Goal: Task Accomplishment & Management: Use online tool/utility

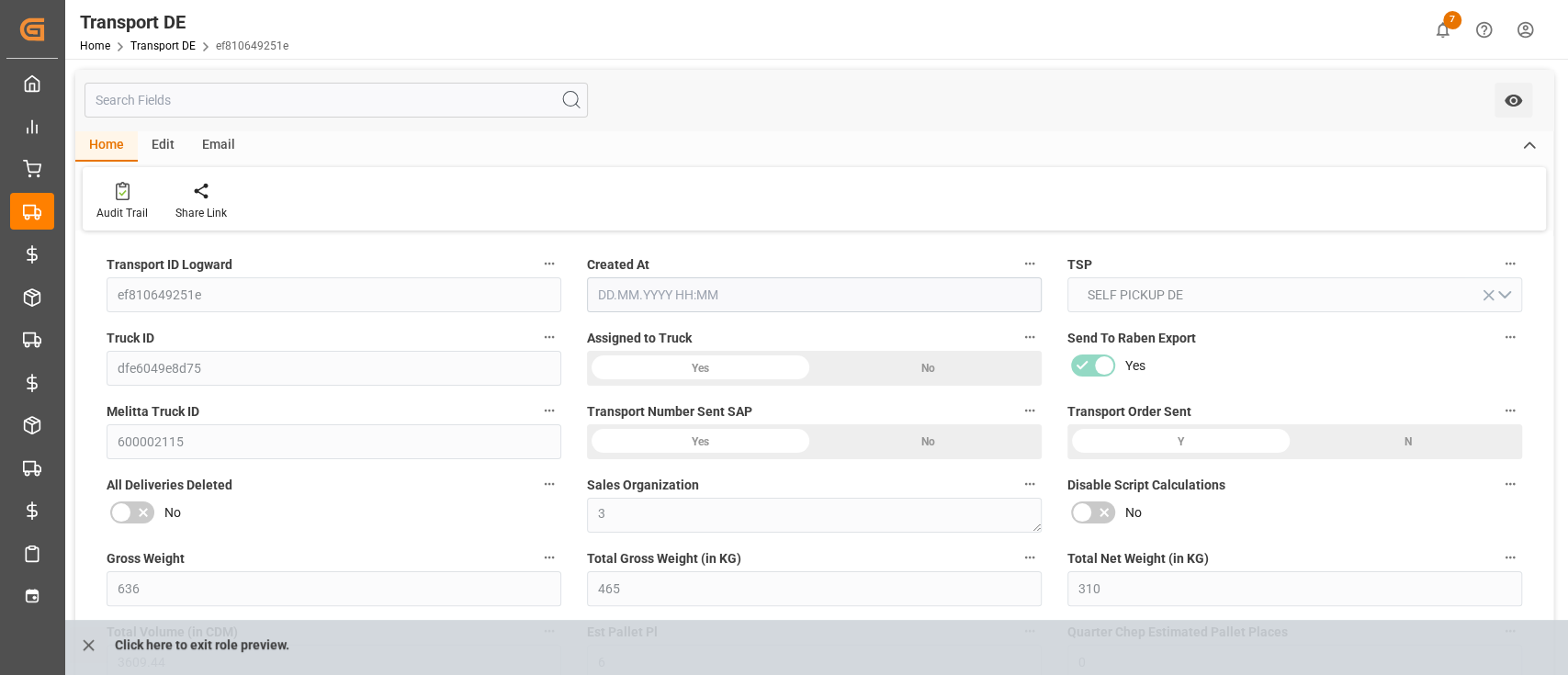
type input "636"
type input "465"
type input "310"
type input "3609.44"
type input "6"
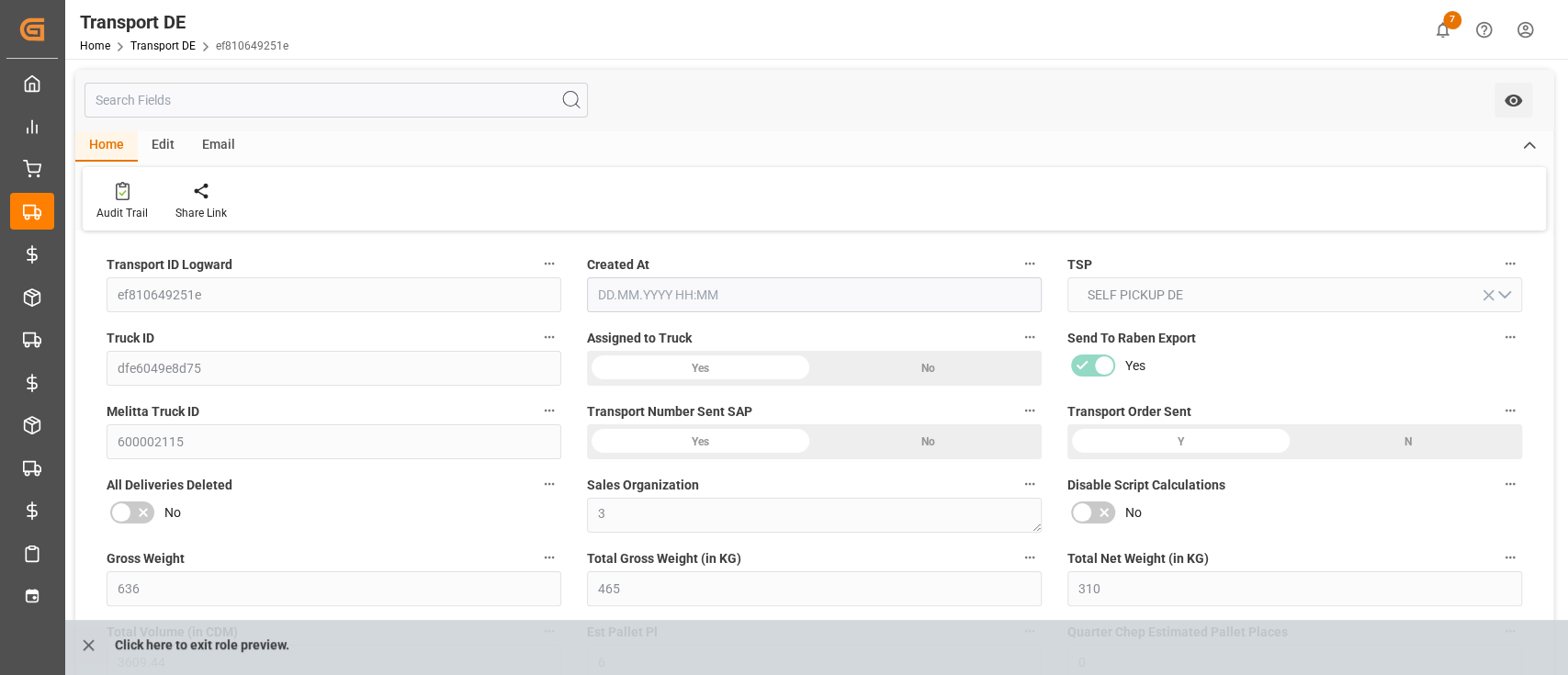
type input "0"
type input "1"
type input "6"
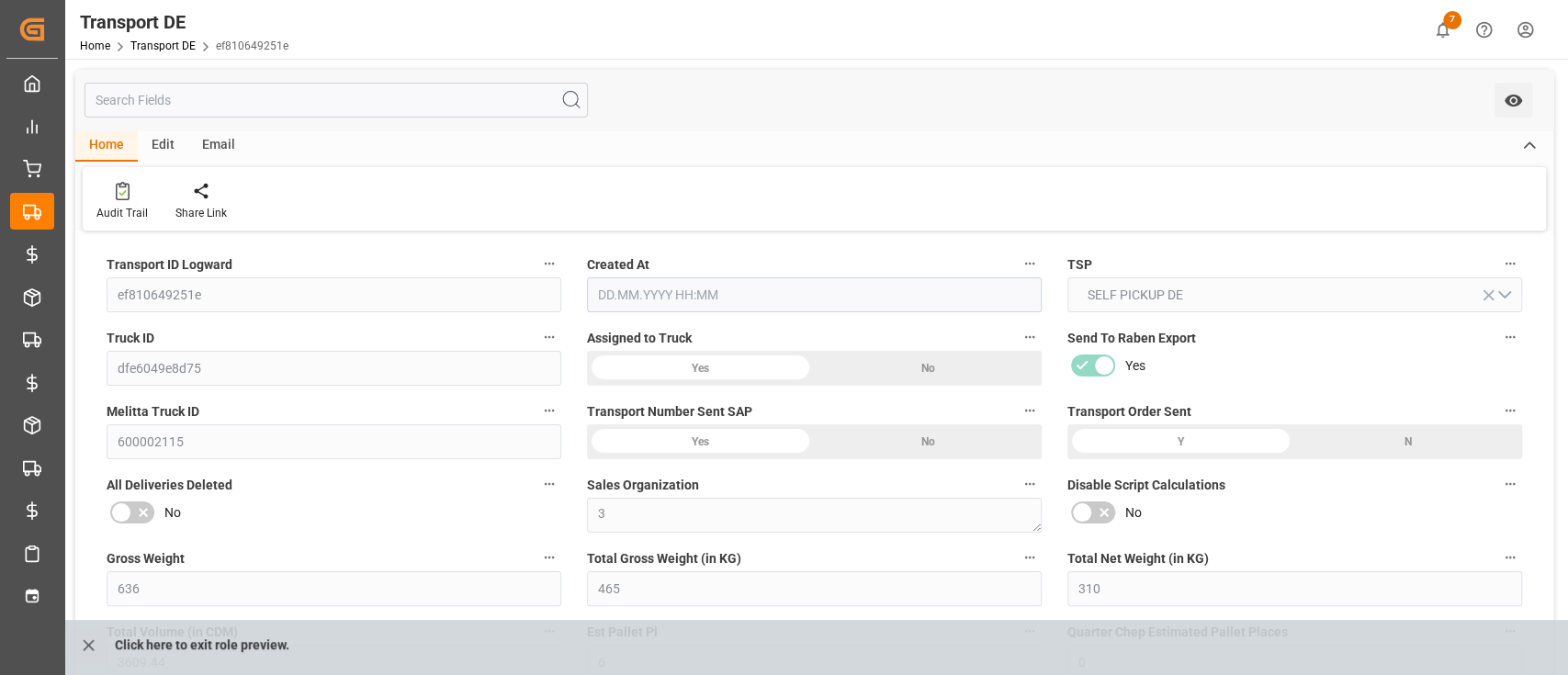
type input "6"
type input "5"
type input "20"
type input "0"
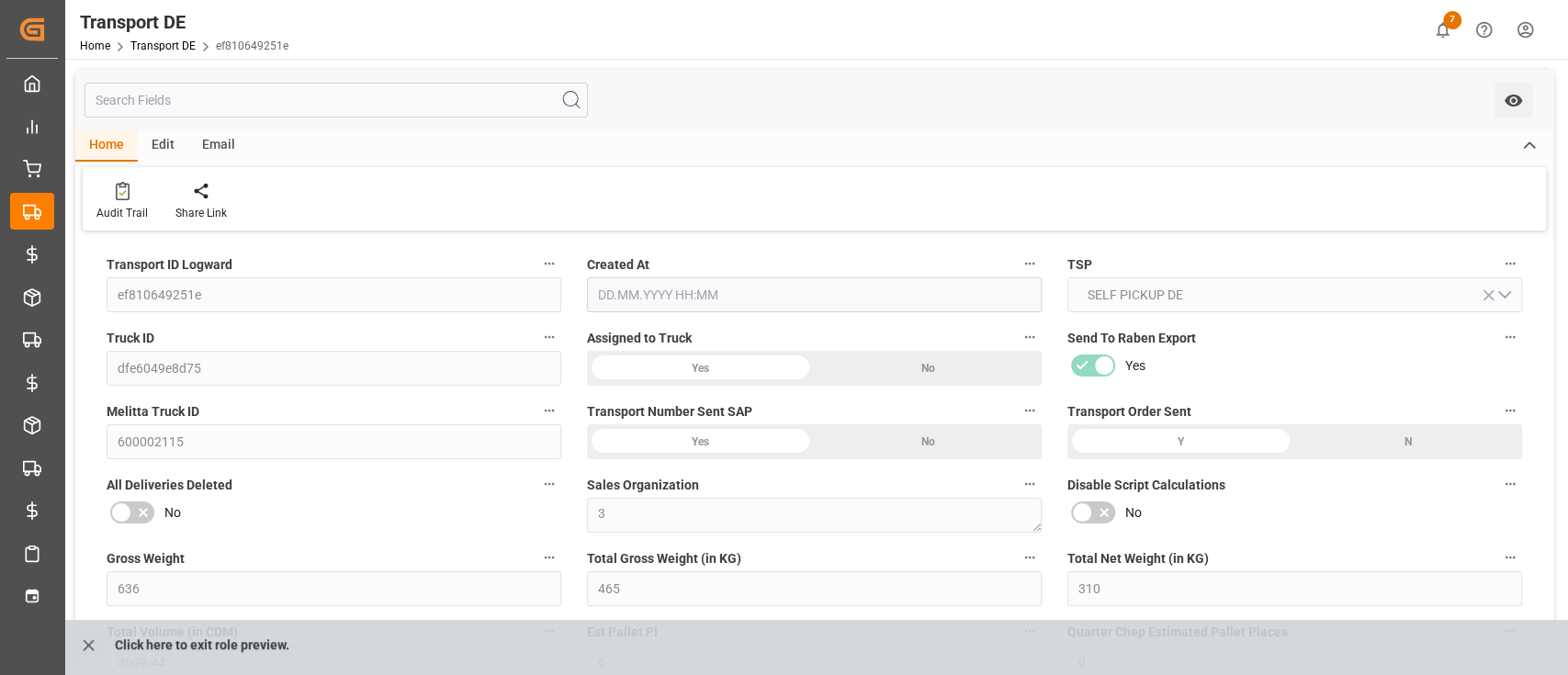
type input "79.826"
type input "0"
type input "6"
type input "0"
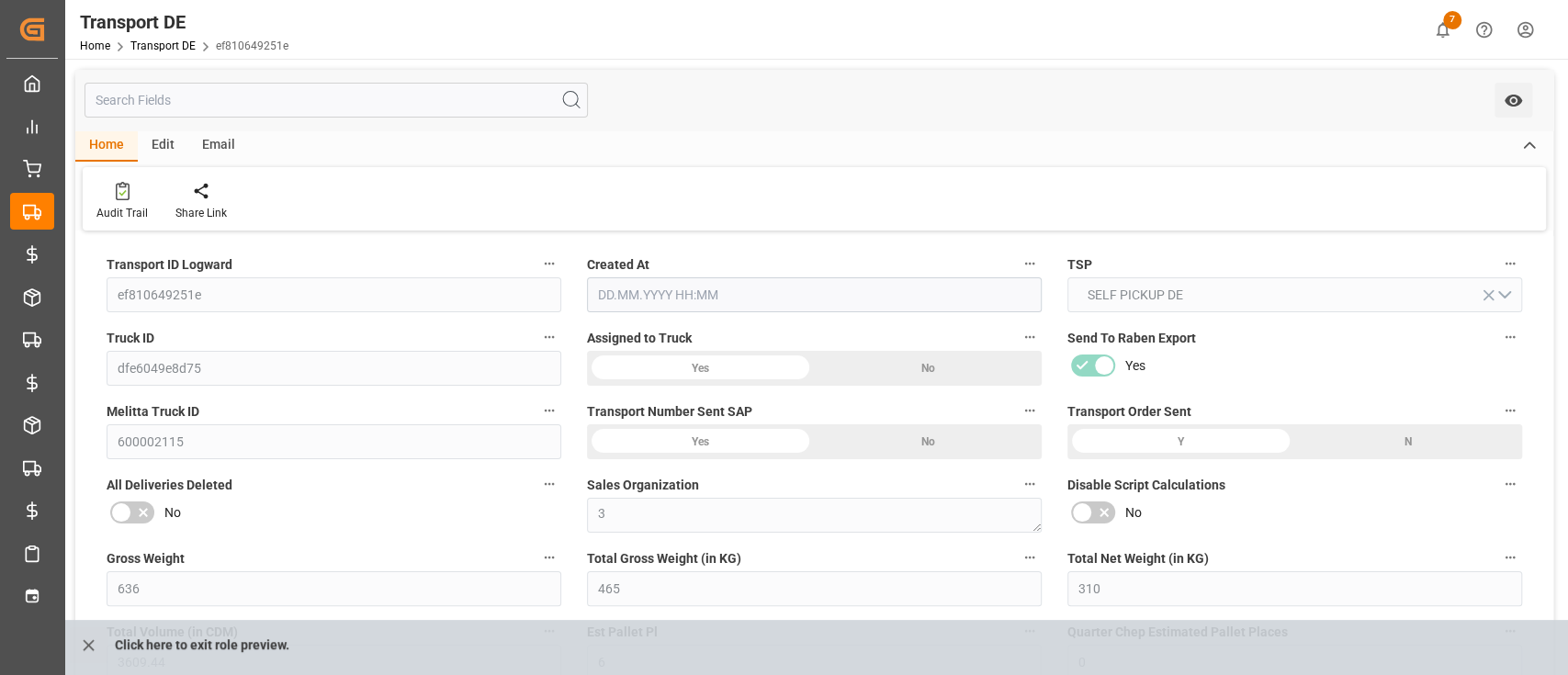
type input "0"
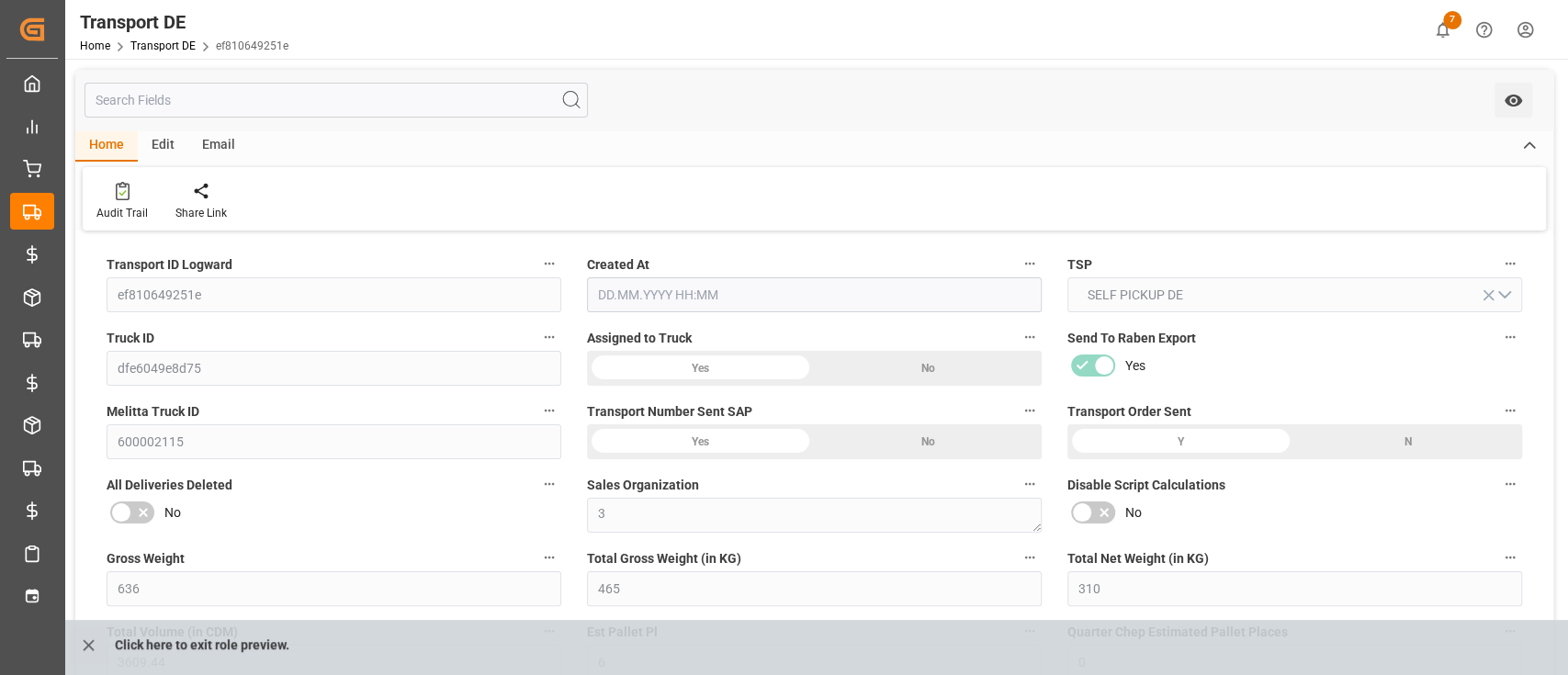
type input "0"
type input "465"
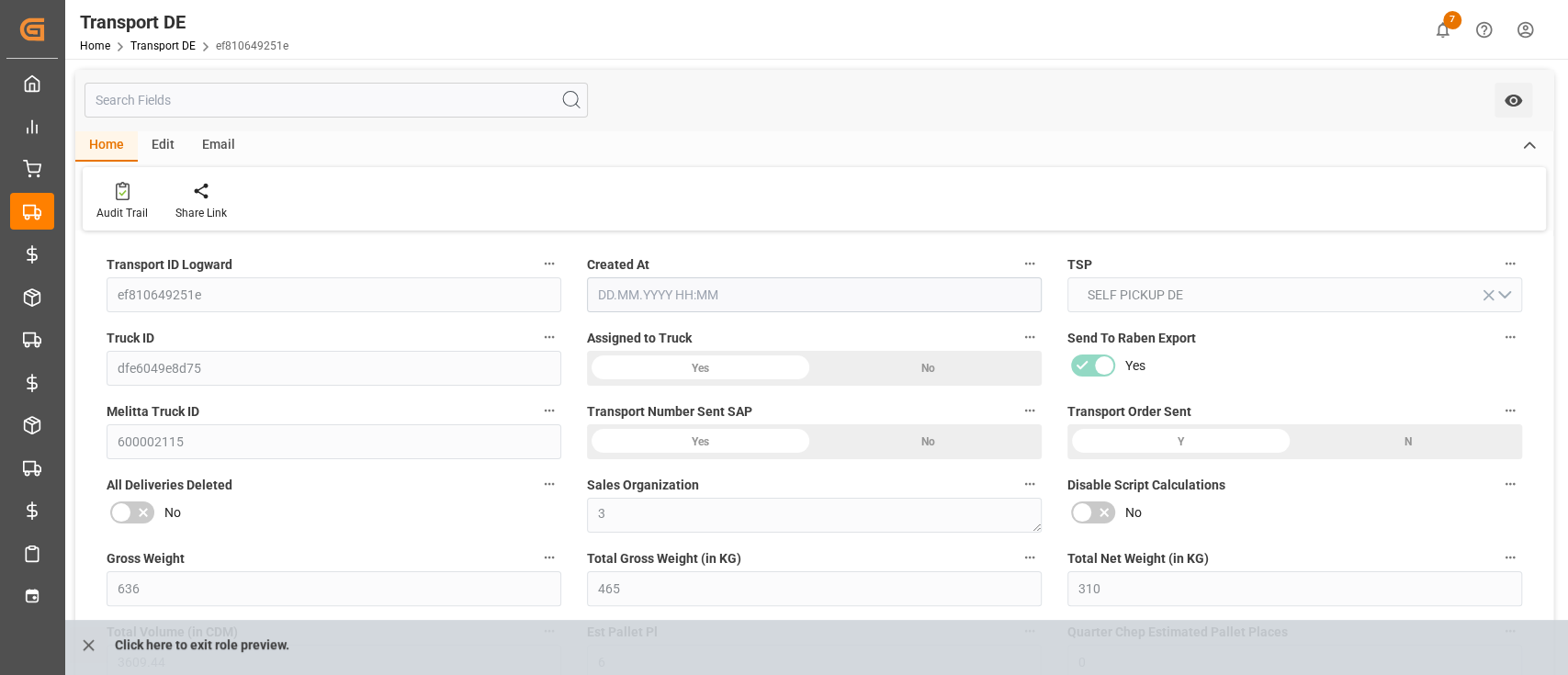
type input "4710.8598"
type input "21"
type input "35"
type input "0"
type input "5"
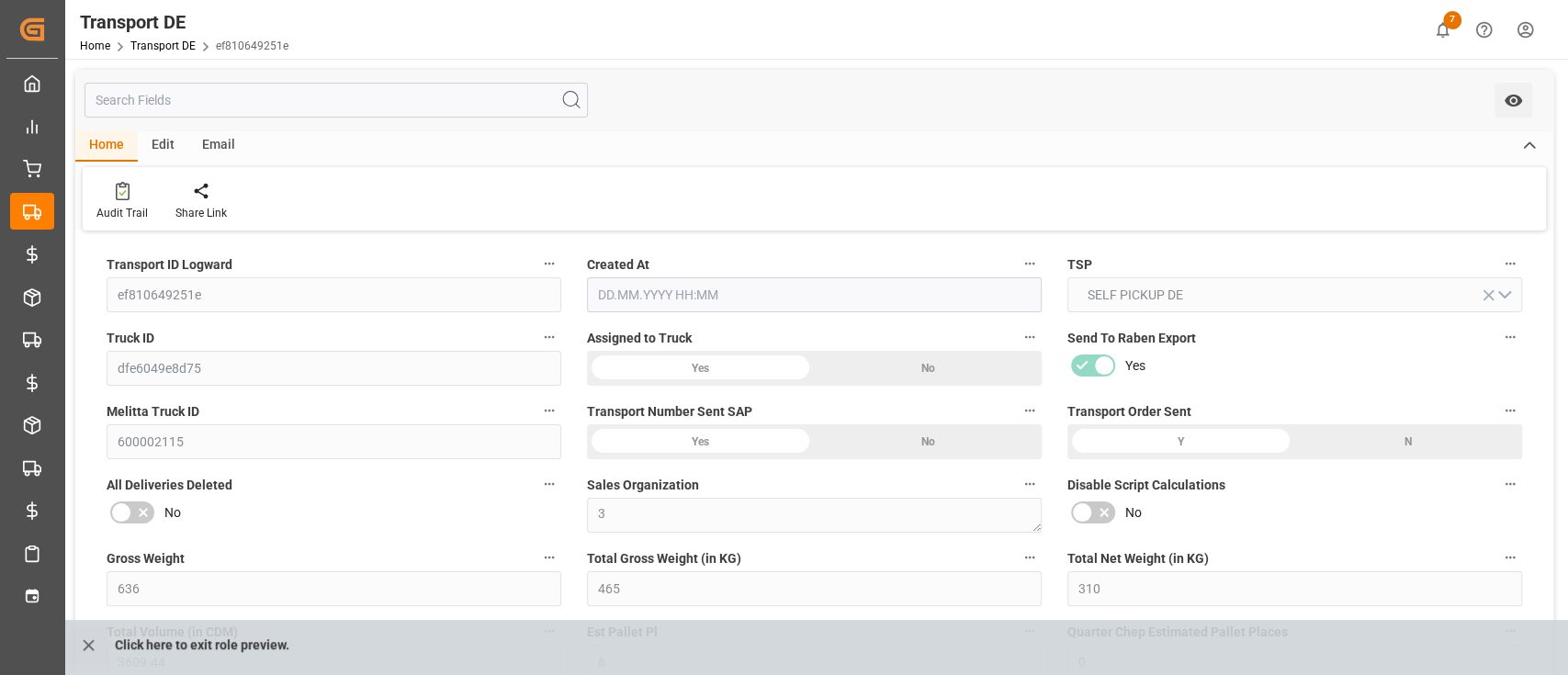
type input "0"
type input "1"
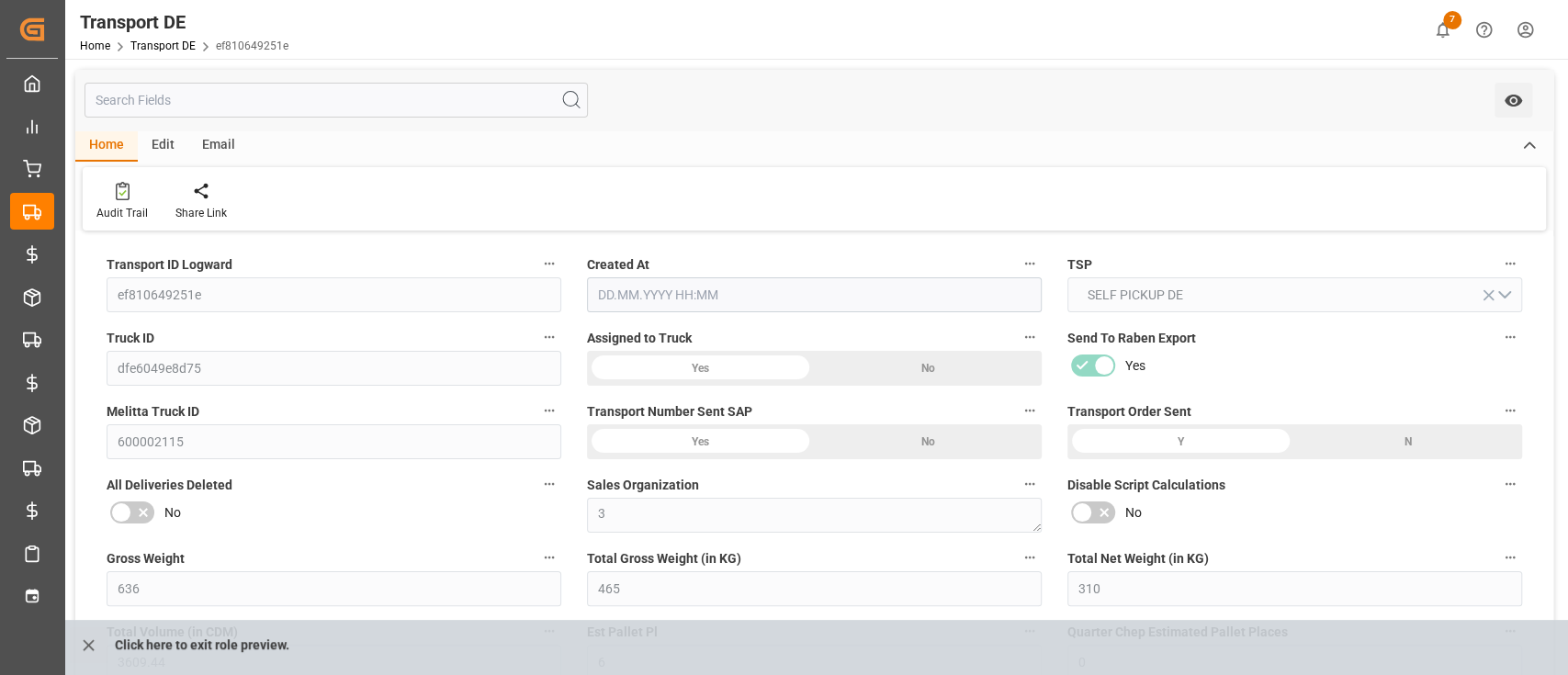
type input "1"
type input "0"
type input "200"
type input "79.826"
type input "0"
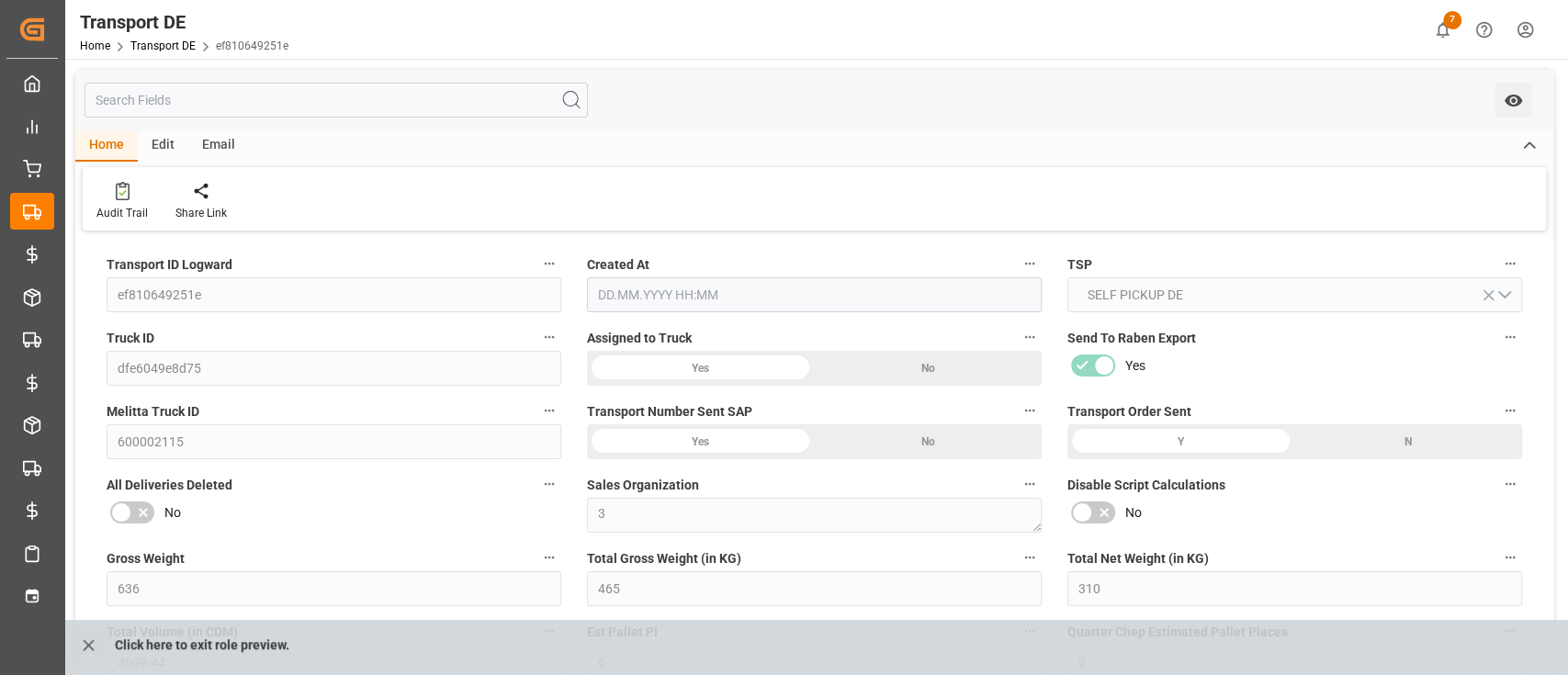
type input "[DATE] 05:44"
type input "[DATE]"
